Goal: Task Accomplishment & Management: Manage account settings

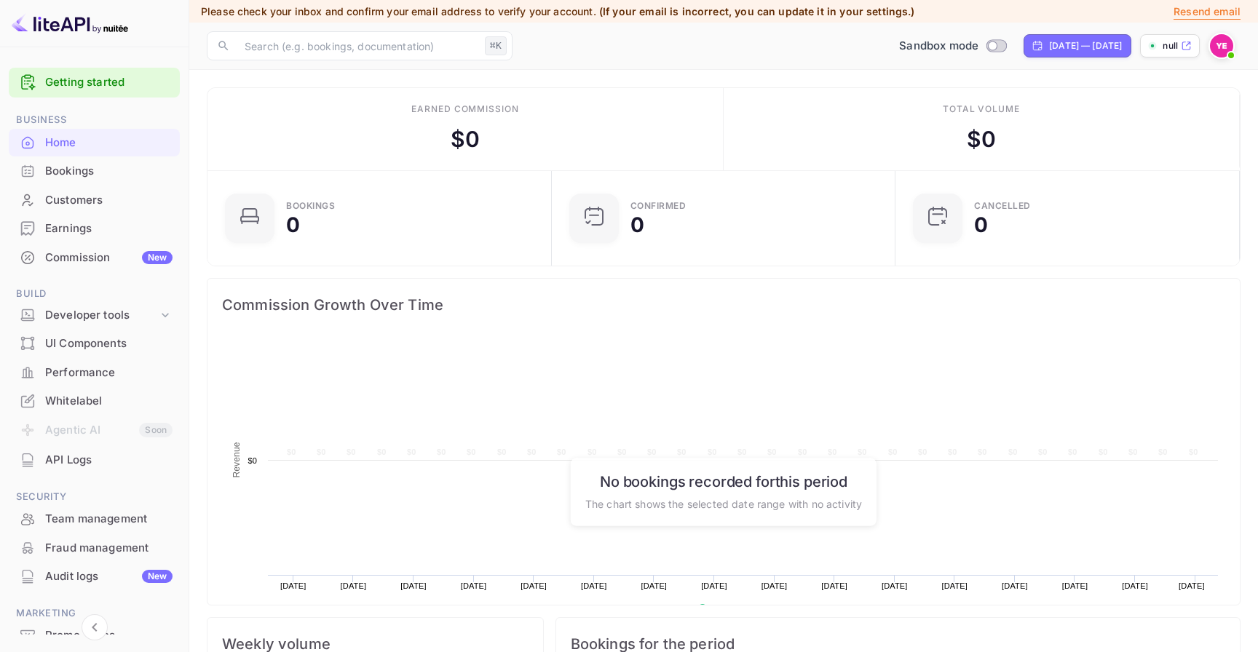
scroll to position [237, 336]
click at [131, 331] on div "UI Components" at bounding box center [94, 344] width 171 height 28
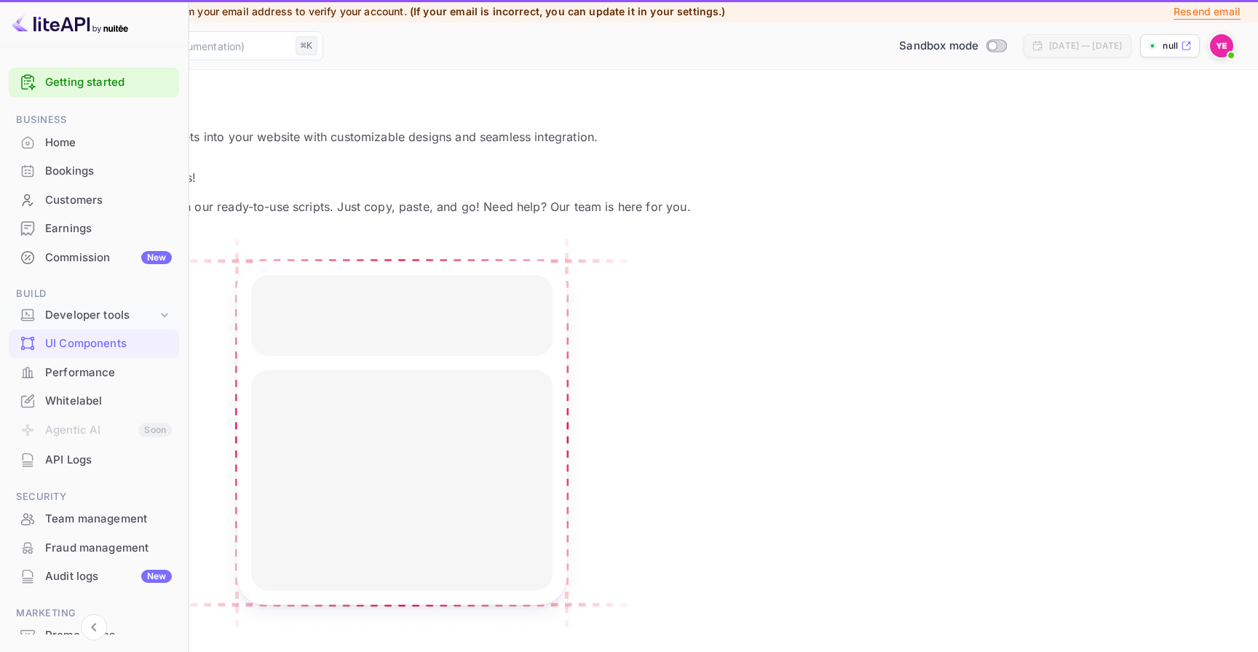
click at [137, 322] on div "Developer tools" at bounding box center [101, 315] width 112 height 17
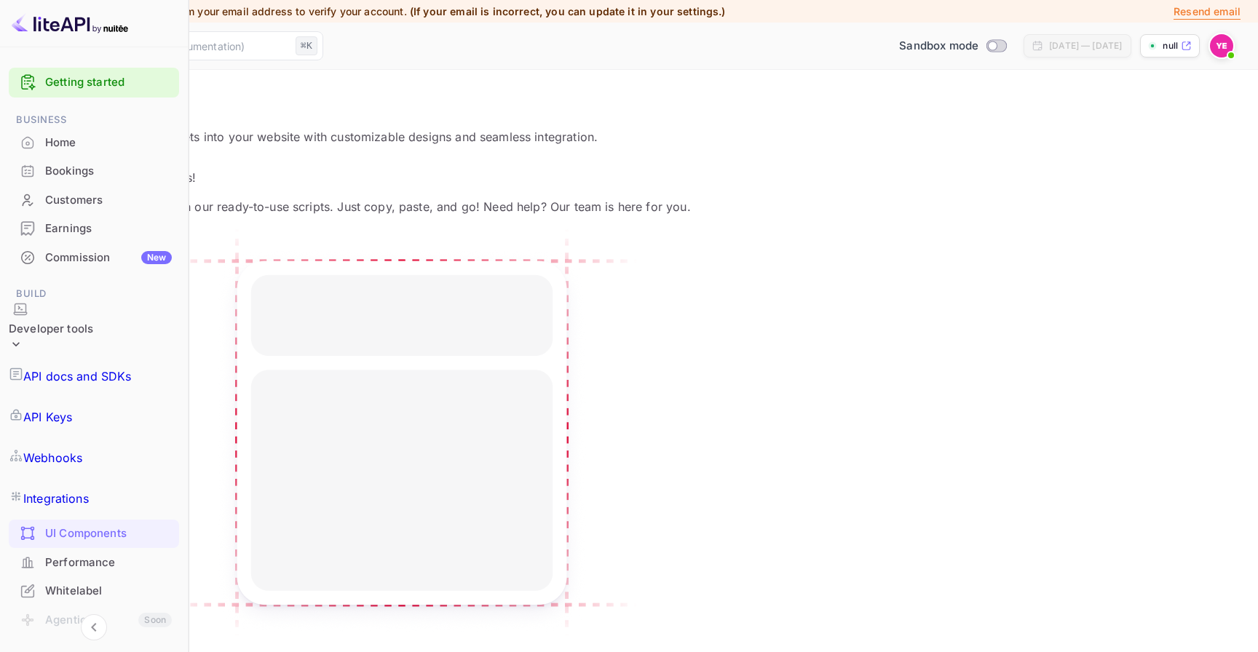
click at [114, 397] on link "API Keys" at bounding box center [94, 417] width 170 height 41
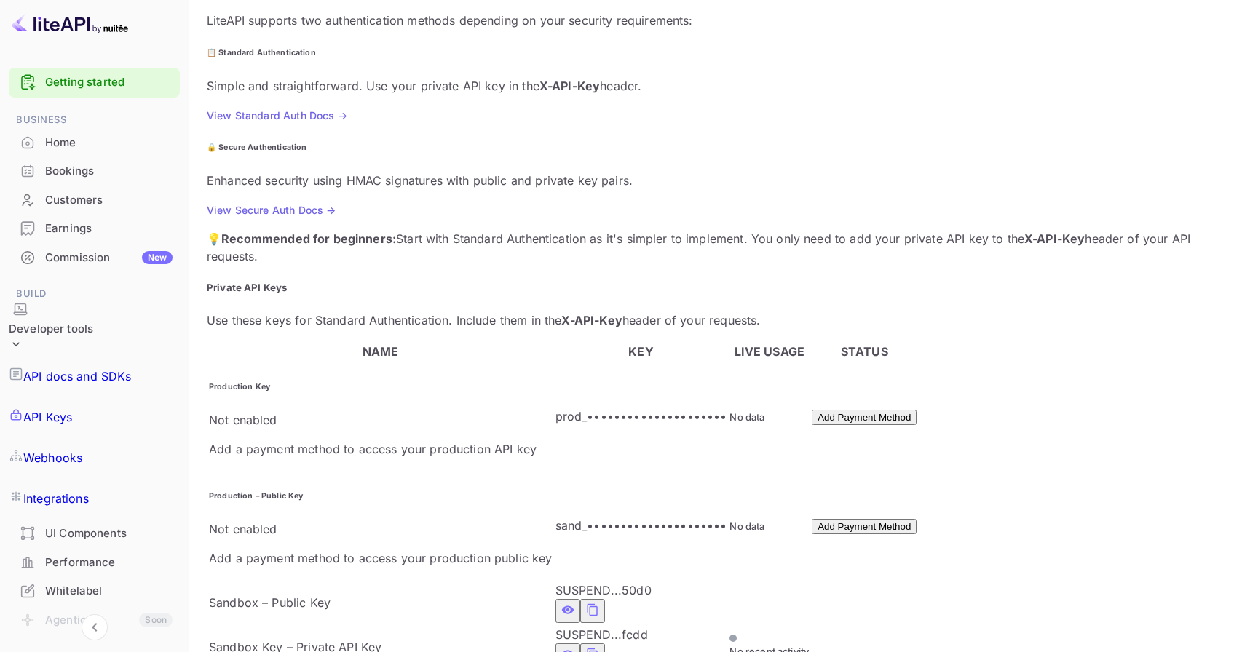
scroll to position [160, 0]
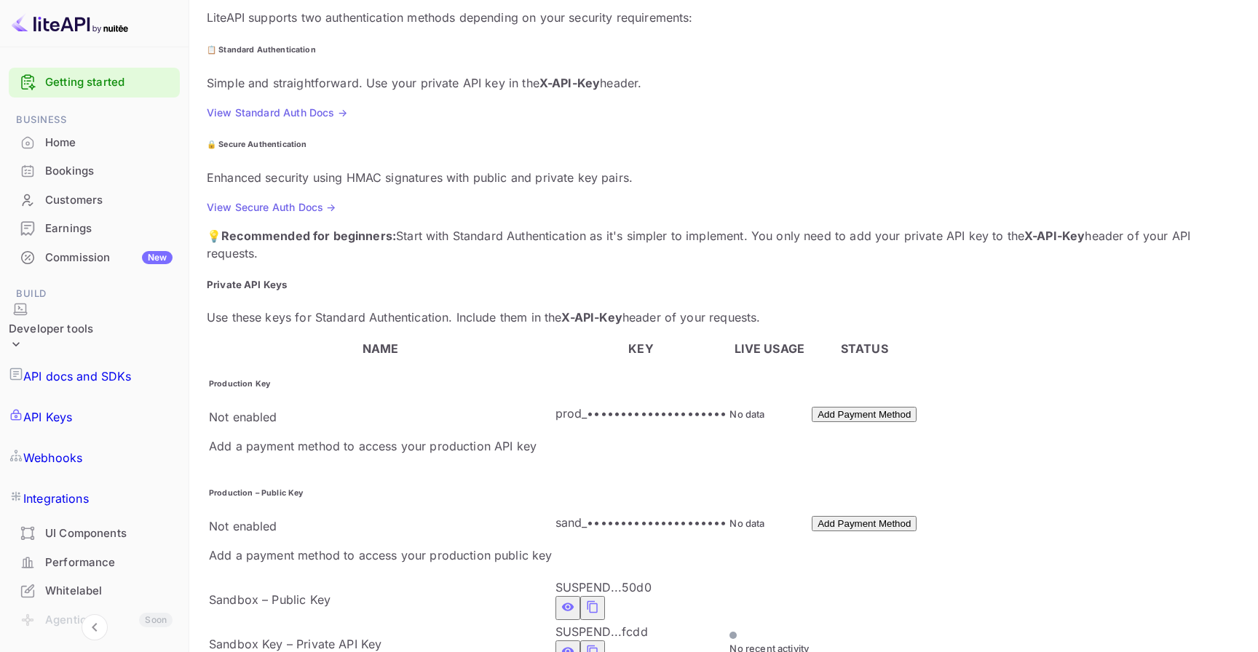
click at [657, 360] on td "prod_•••••••••••••••••••••" at bounding box center [641, 414] width 173 height 108
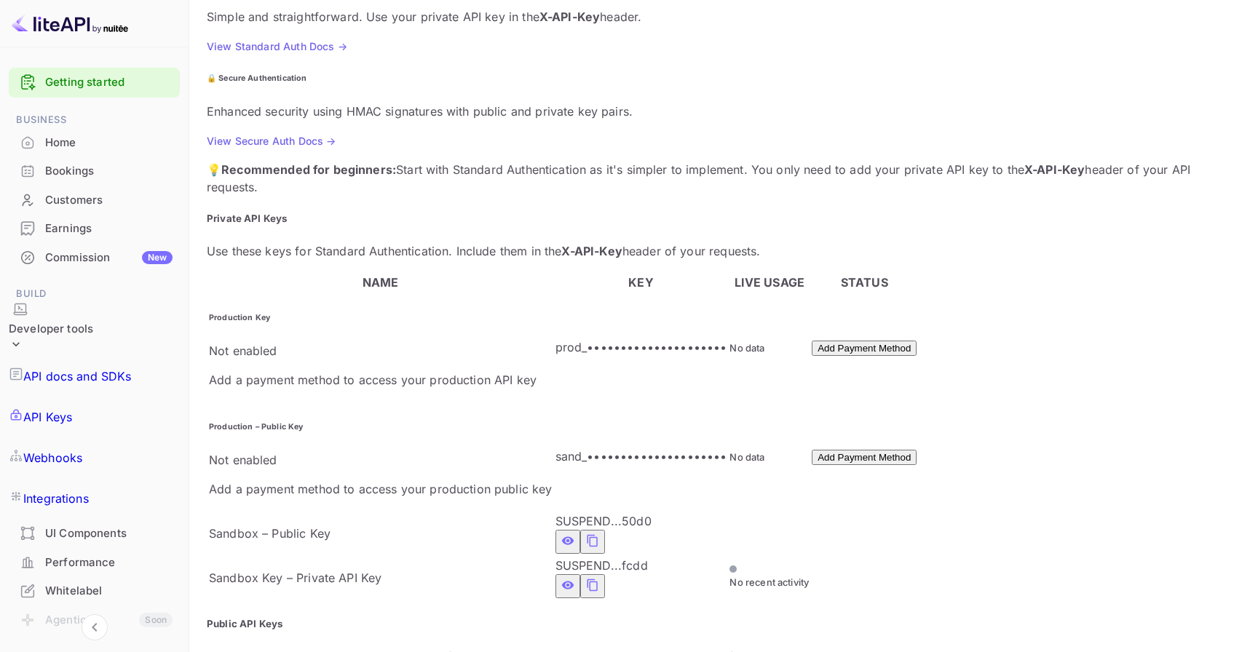
scroll to position [245, 0]
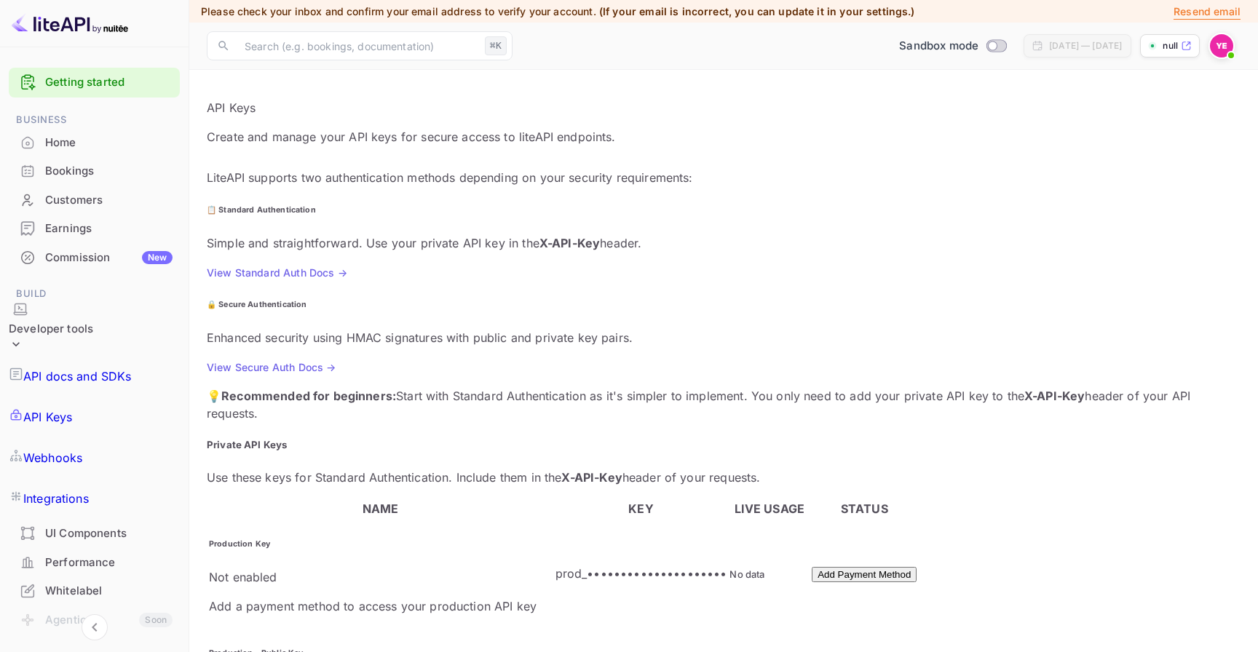
scroll to position [141, 0]
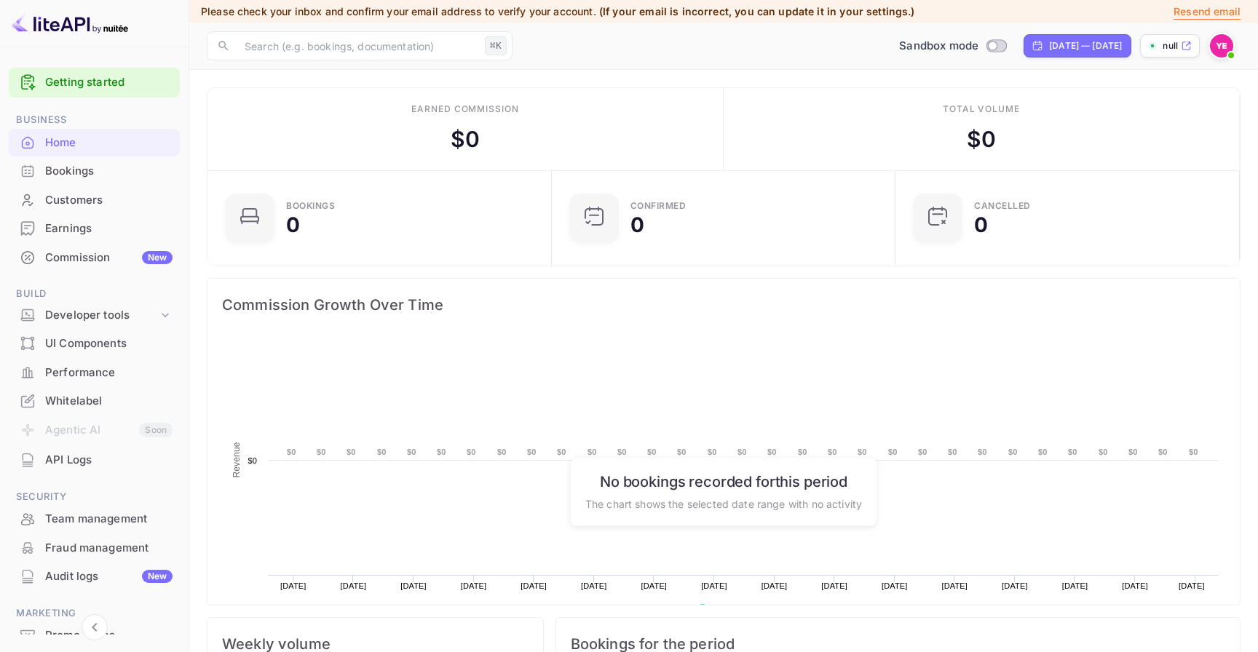
click at [1226, 47] on img at bounding box center [1221, 45] width 23 height 23
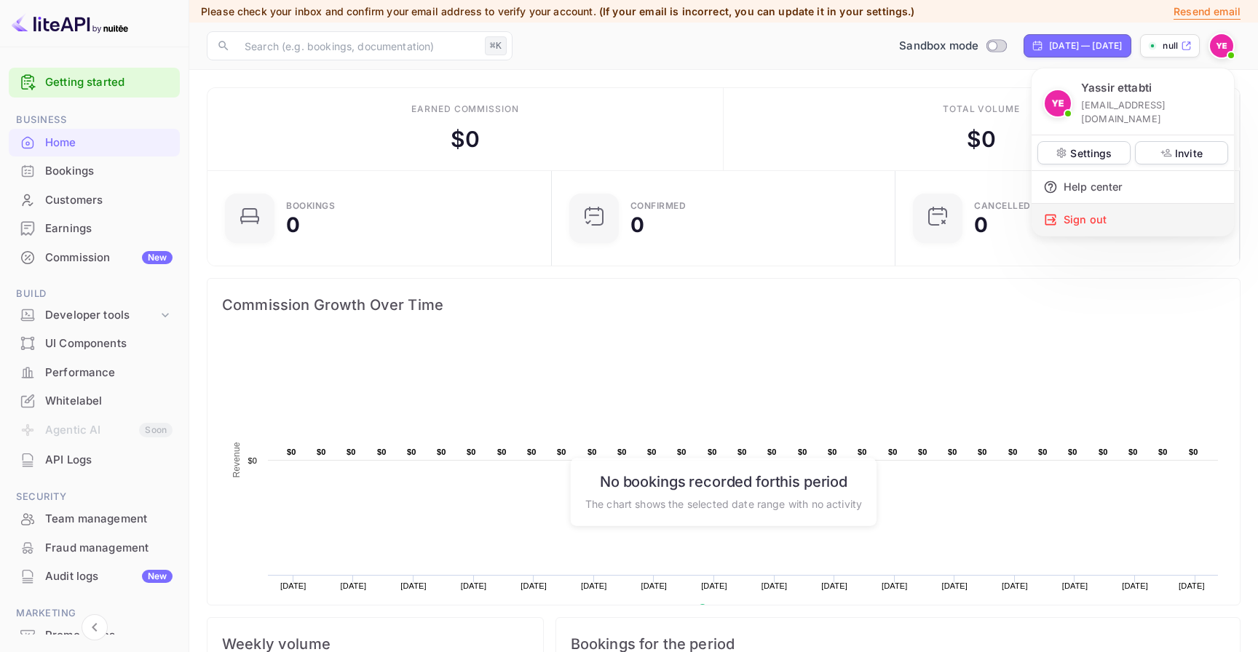
click at [1105, 206] on div "Sign out" at bounding box center [1132, 220] width 202 height 32
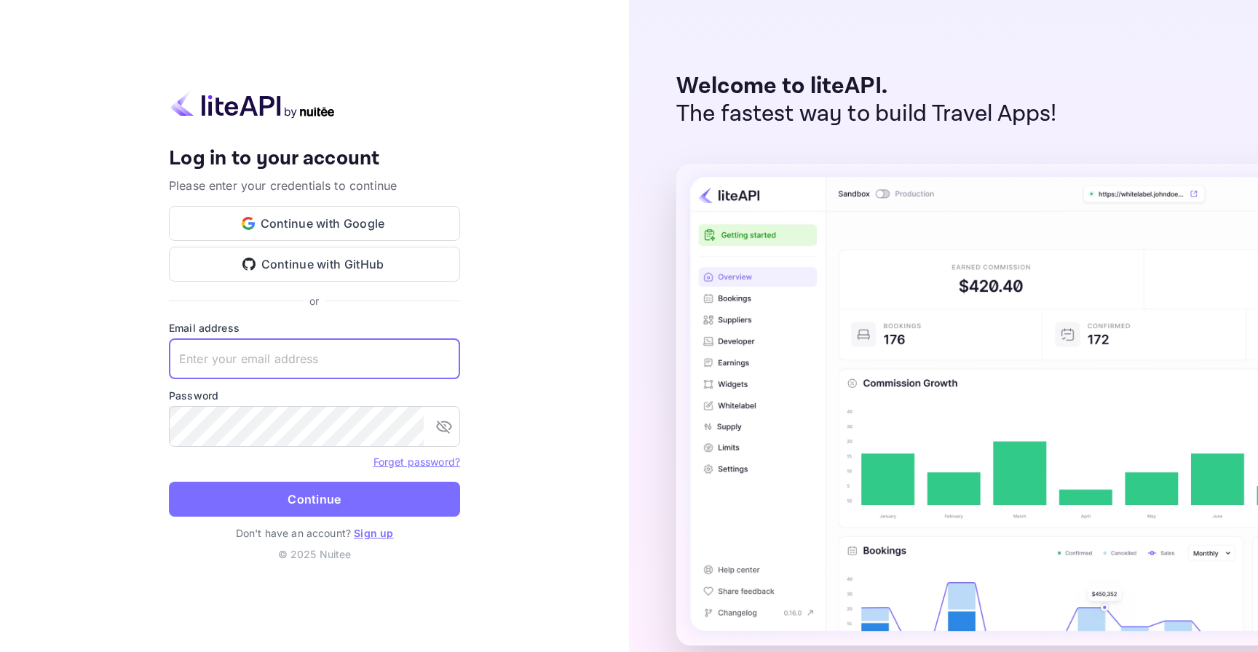
click at [410, 360] on input "text" at bounding box center [314, 358] width 291 height 41
type input "[EMAIL_ADDRESS][DOMAIN_NAME]"
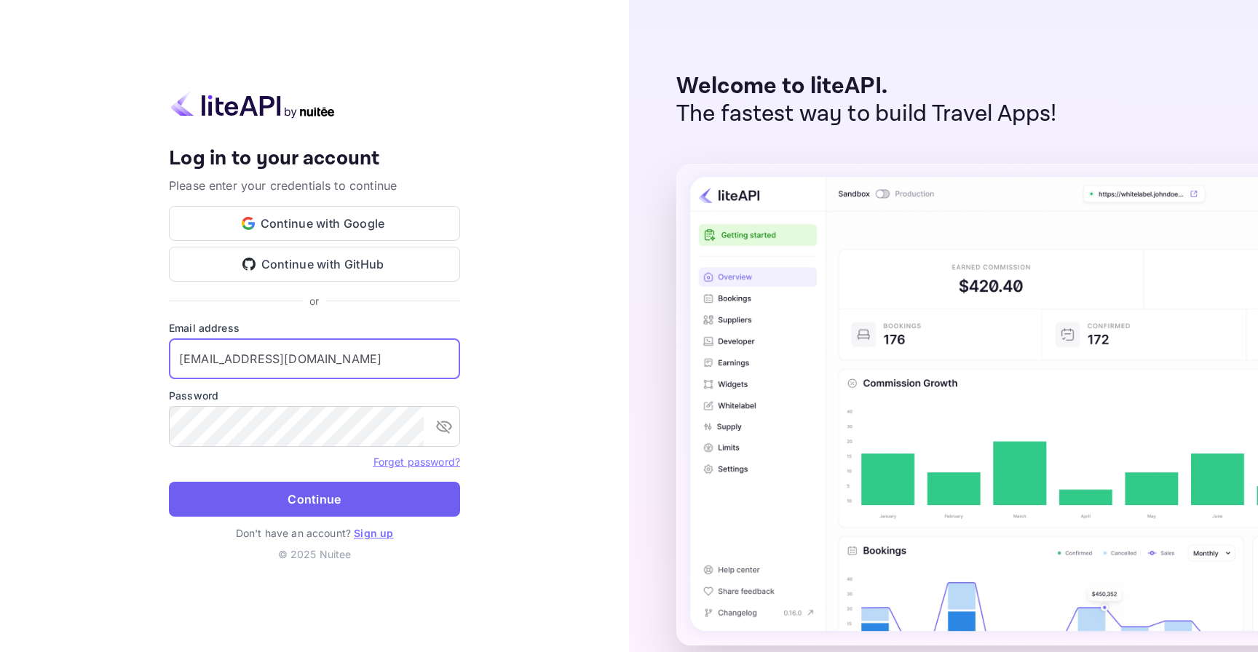
click at [402, 494] on button "Continue" at bounding box center [314, 499] width 291 height 35
